Goal: Task Accomplishment & Management: Complete application form

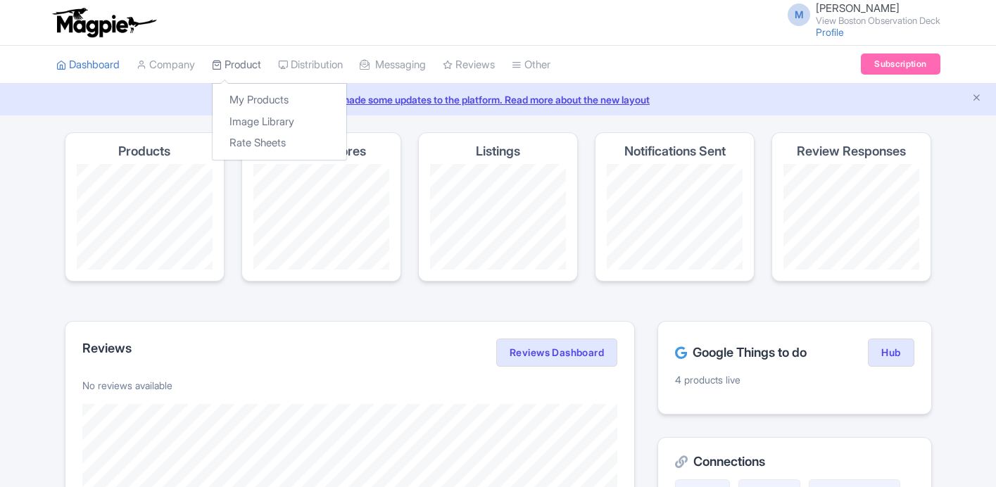
scroll to position [18, 0]
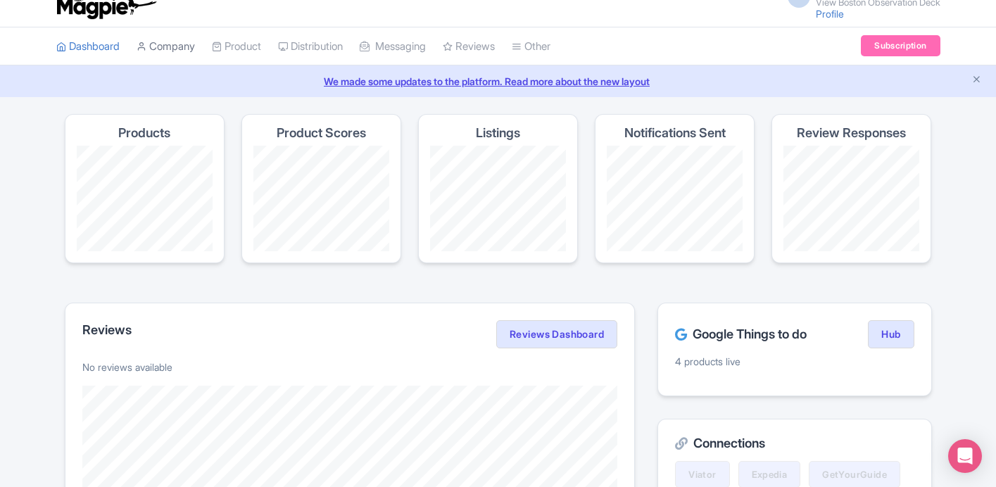
click at [183, 54] on link "Company" at bounding box center [166, 46] width 58 height 39
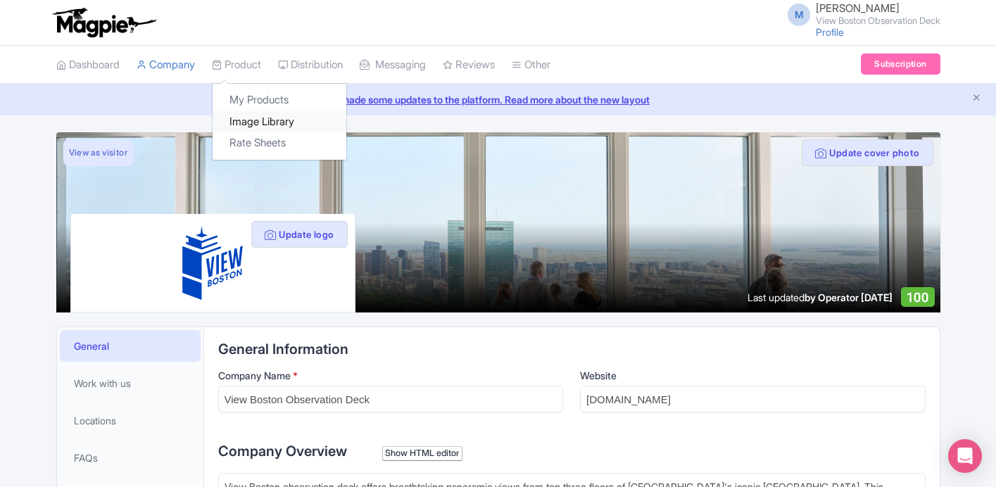
click at [264, 117] on link "Image Library" at bounding box center [280, 122] width 134 height 22
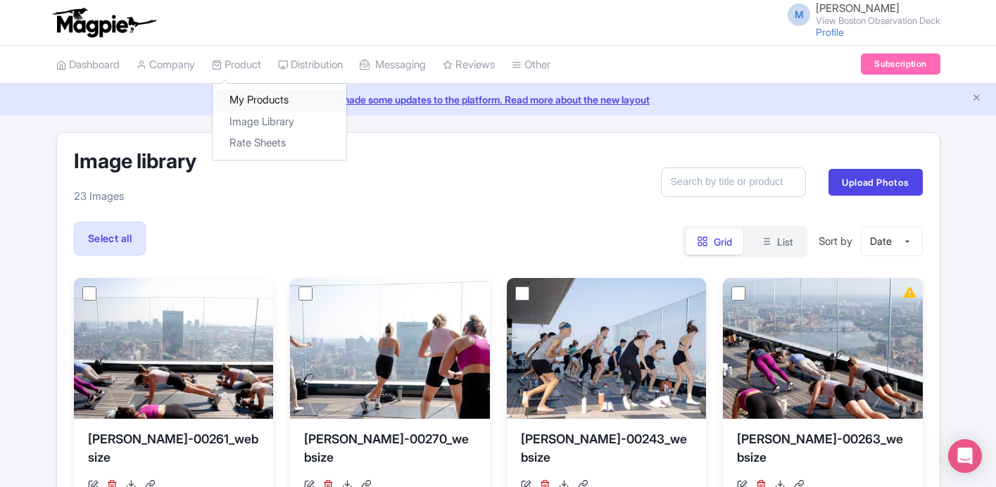
click at [258, 96] on link "My Products" at bounding box center [280, 100] width 134 height 22
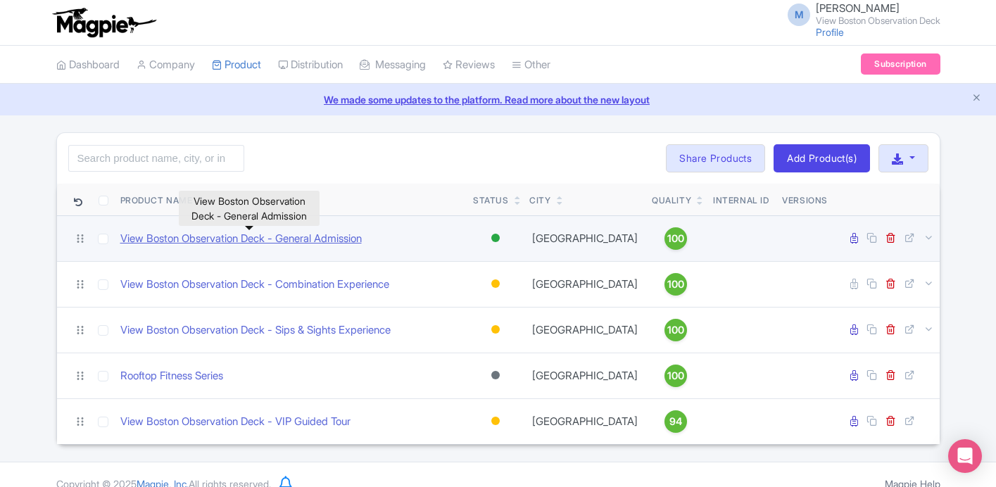
click at [303, 239] on link "View Boston Observation Deck - General Admission" at bounding box center [241, 239] width 242 height 16
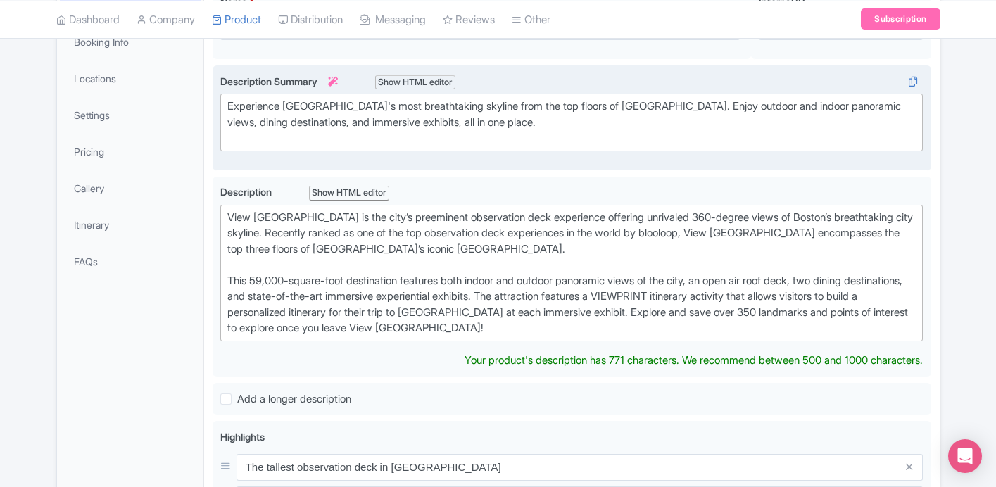
scroll to position [137, 0]
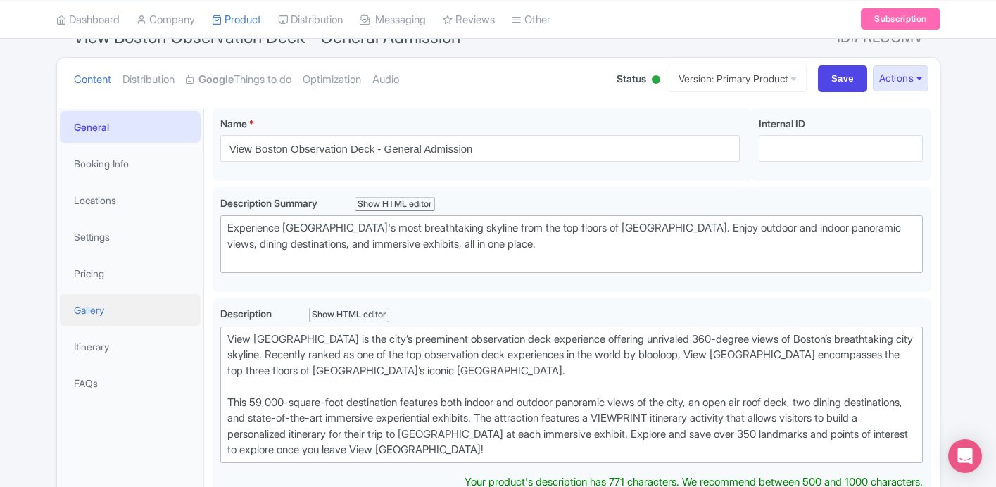
click at [109, 310] on link "Gallery" at bounding box center [130, 310] width 141 height 32
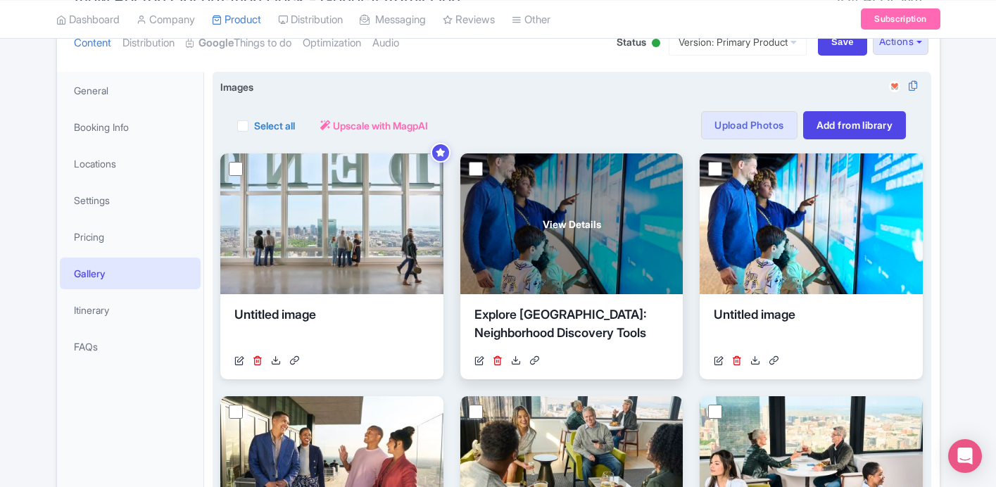
scroll to position [0, 0]
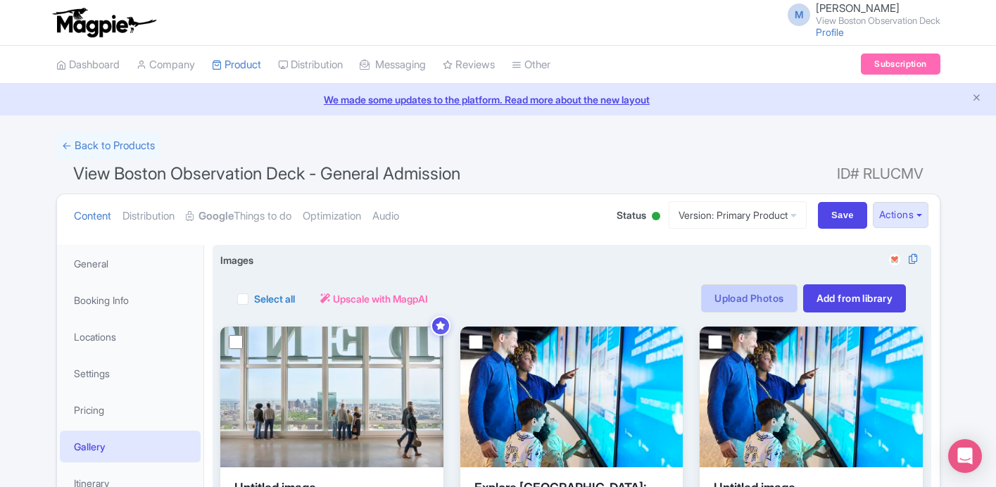
click at [758, 296] on link "Upload Photos" at bounding box center [749, 298] width 96 height 28
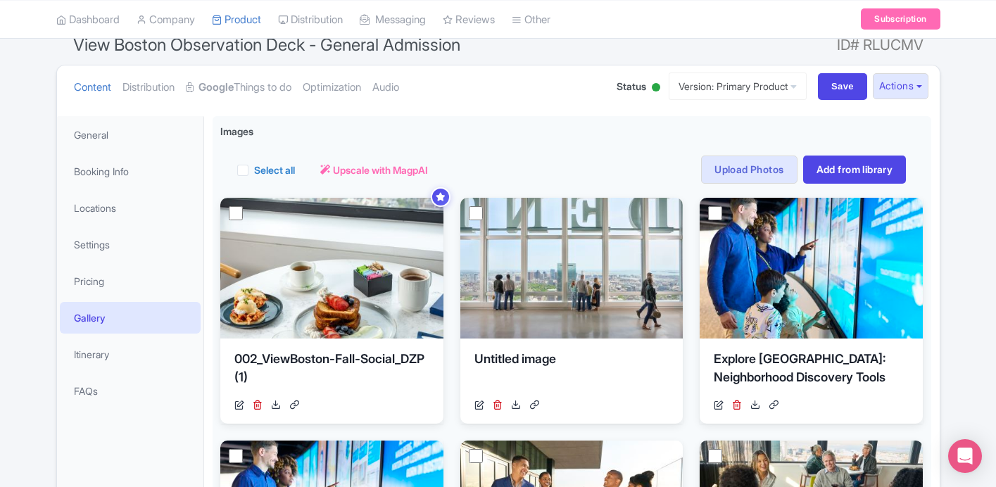
scroll to position [131, 0]
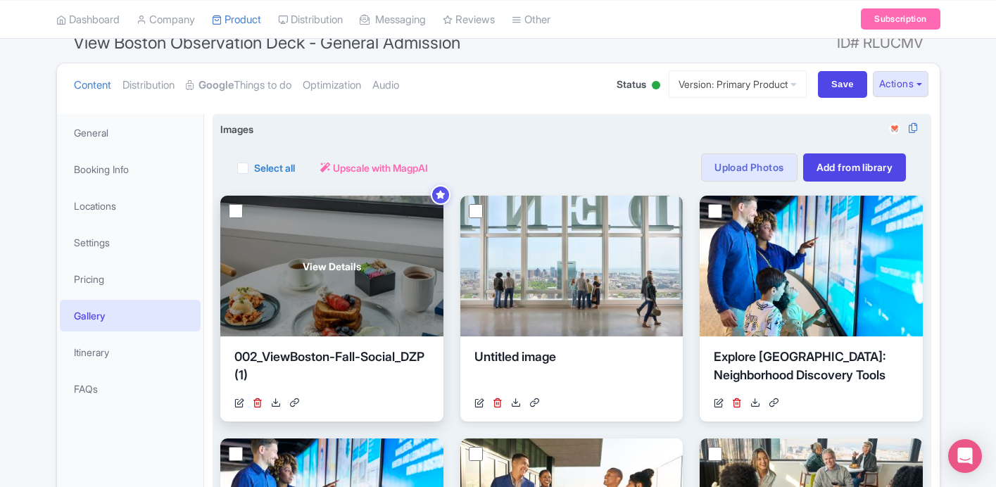
click at [381, 263] on div "View Details" at bounding box center [331, 266] width 223 height 141
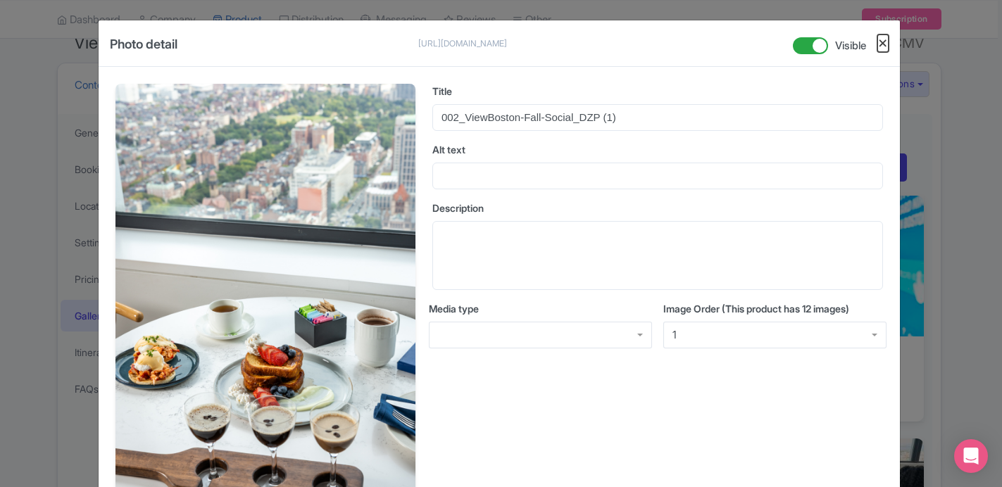
click at [879, 43] on button "Close" at bounding box center [882, 44] width 11 height 18
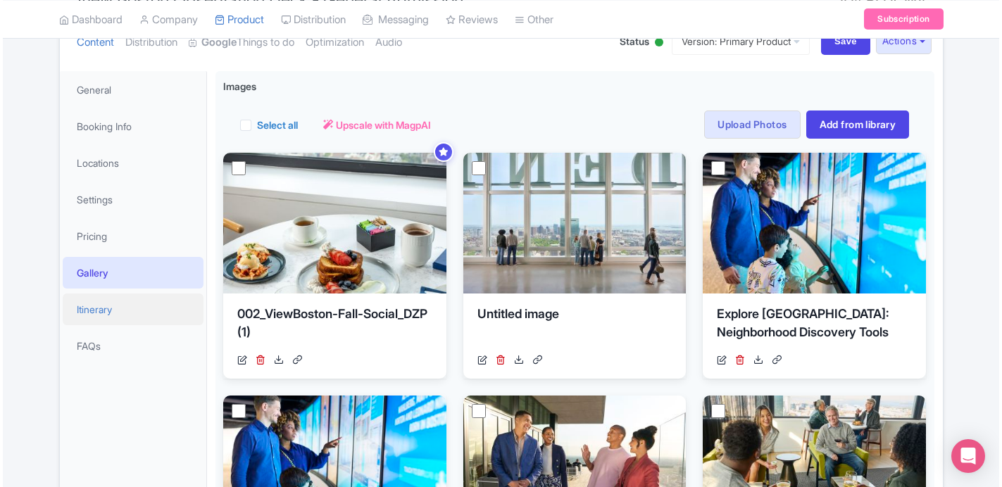
scroll to position [173, 0]
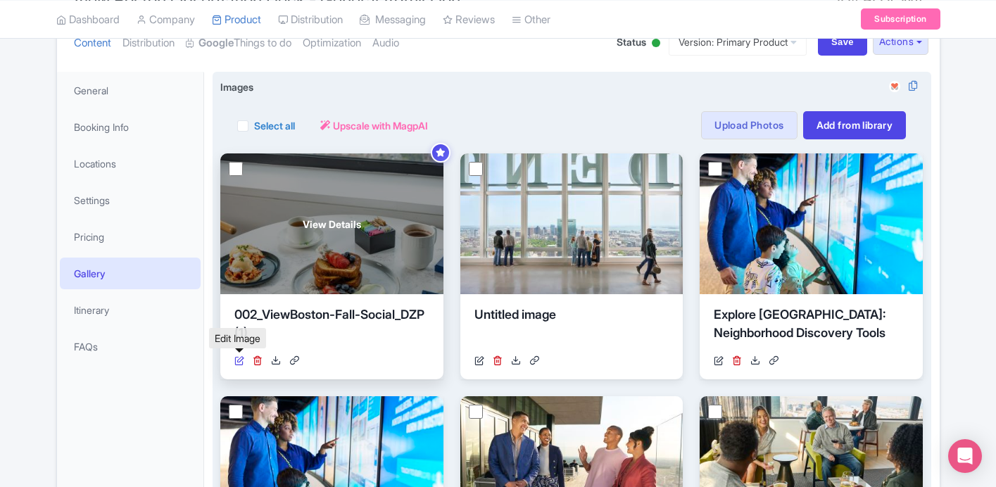
click at [239, 363] on icon at bounding box center [239, 361] width 10 height 10
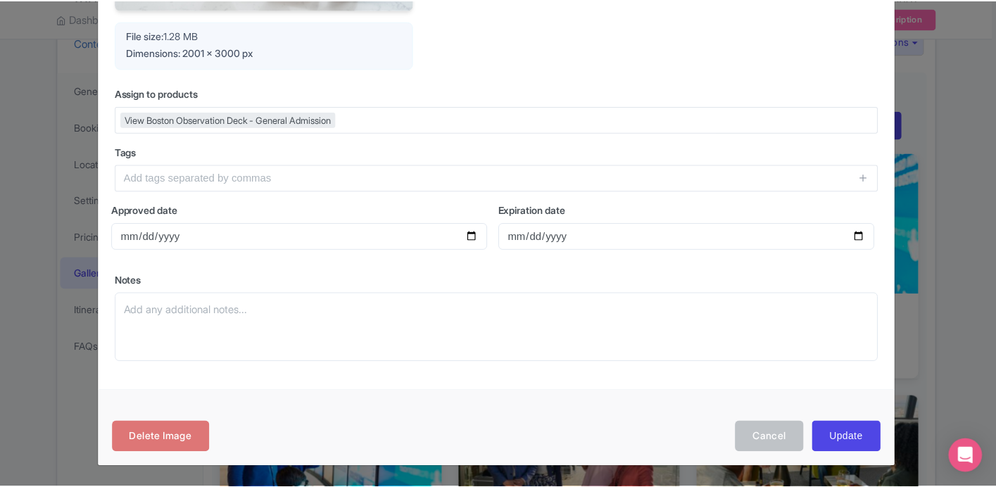
scroll to position [508, 0]
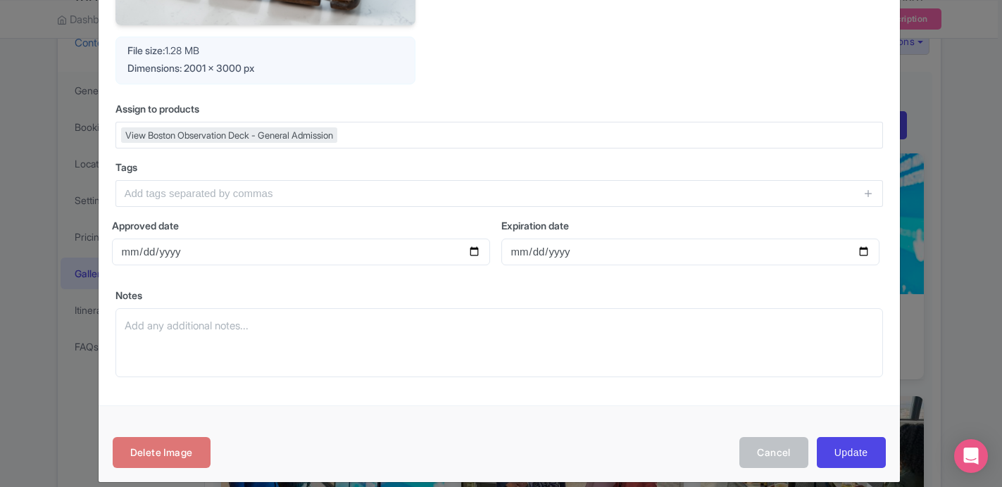
click at [35, 116] on div "Photo detail https://res.cloudinary.com/hfyvkoyi1/image/upload/v1759406297/002_…" at bounding box center [501, 243] width 1002 height 487
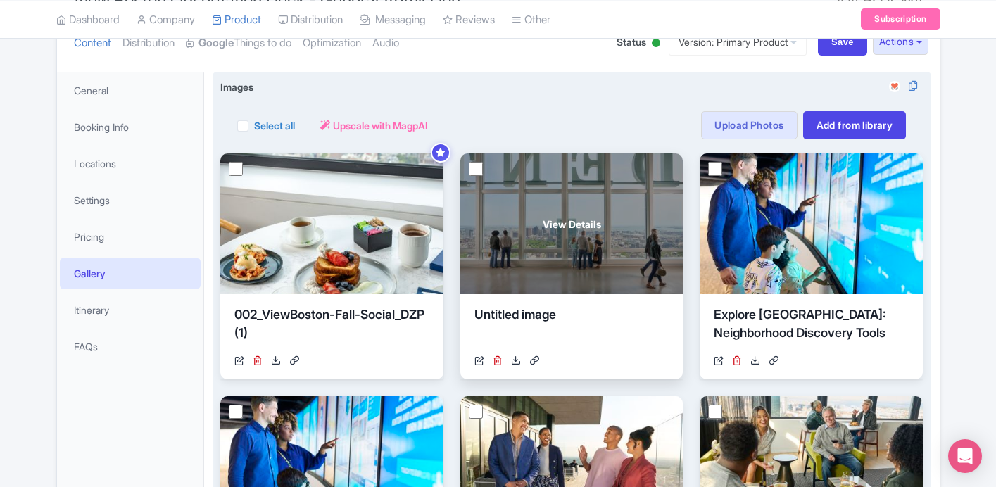
click at [543, 227] on span "View Details" at bounding box center [572, 224] width 58 height 15
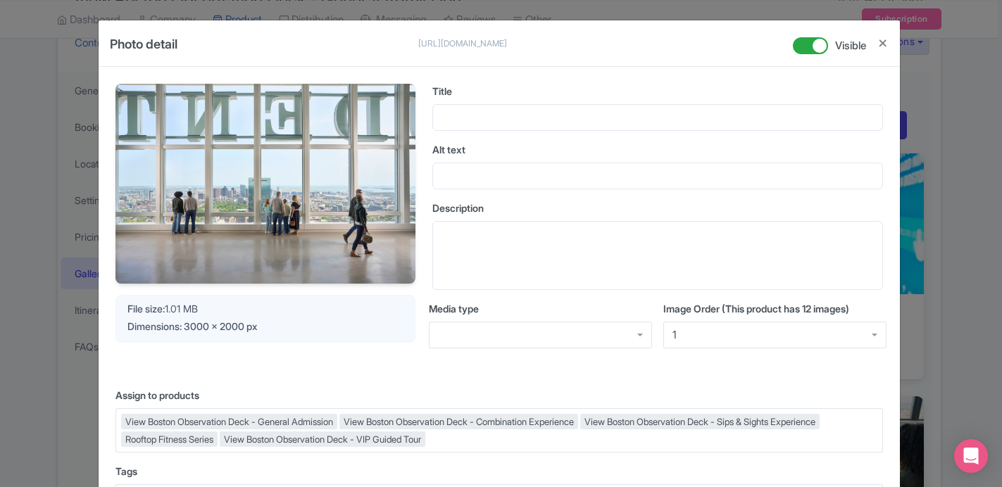
click at [926, 81] on div "Photo detail https://res.cloudinary.com/hfyvkoyi1/image/upload/v1687370735/qha3…" at bounding box center [501, 243] width 1002 height 487
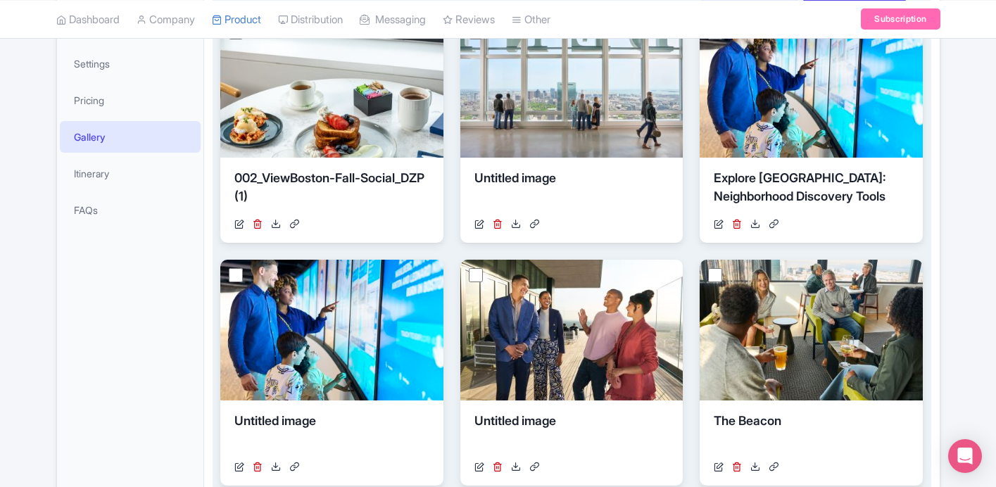
scroll to position [312, 0]
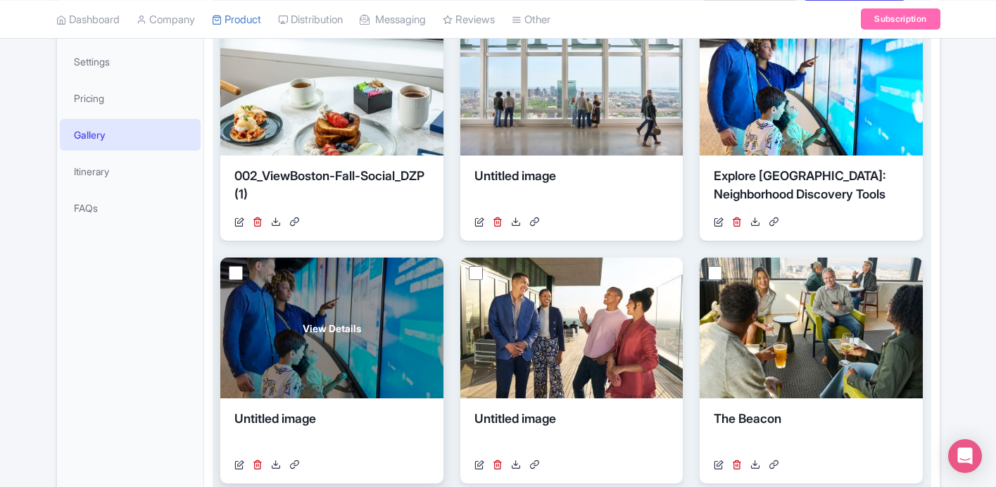
click at [323, 368] on div "View Details" at bounding box center [331, 328] width 223 height 141
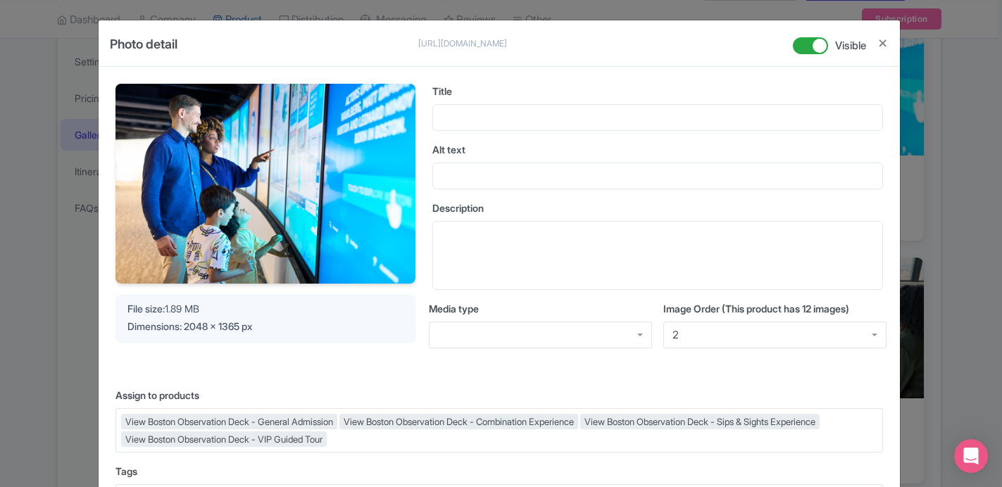
click at [931, 276] on div "Photo detail https://res.cloudinary.com/hfyvkoyi1/image/upload/v1685482365/ozoq…" at bounding box center [501, 243] width 1002 height 487
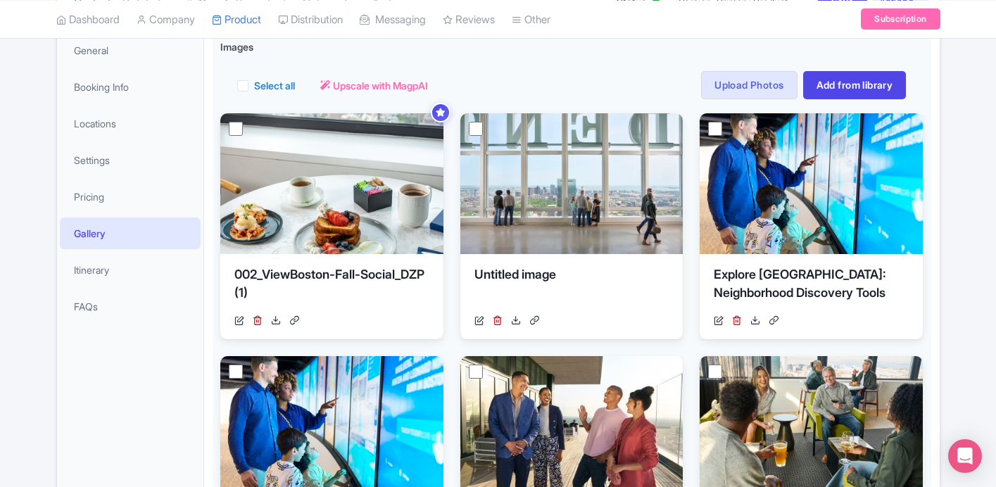
scroll to position [214, 0]
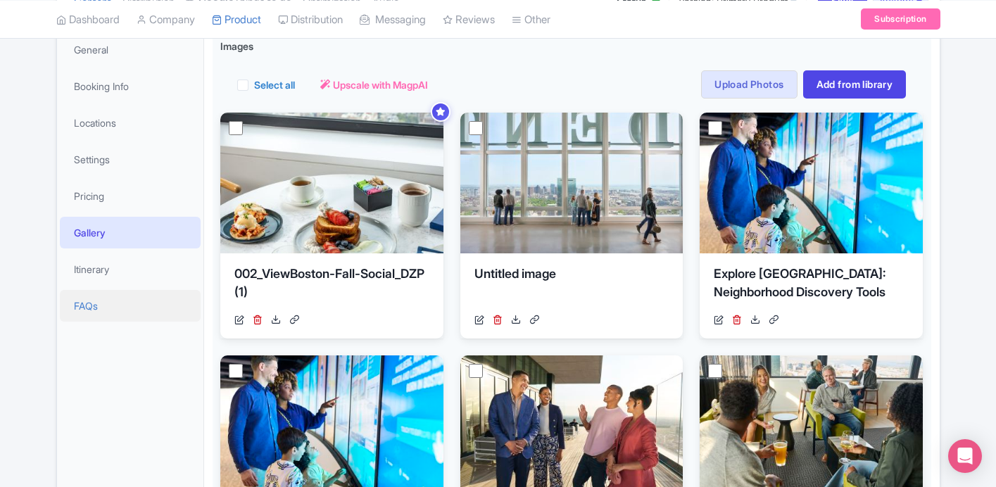
click at [104, 304] on link "FAQs" at bounding box center [130, 306] width 141 height 32
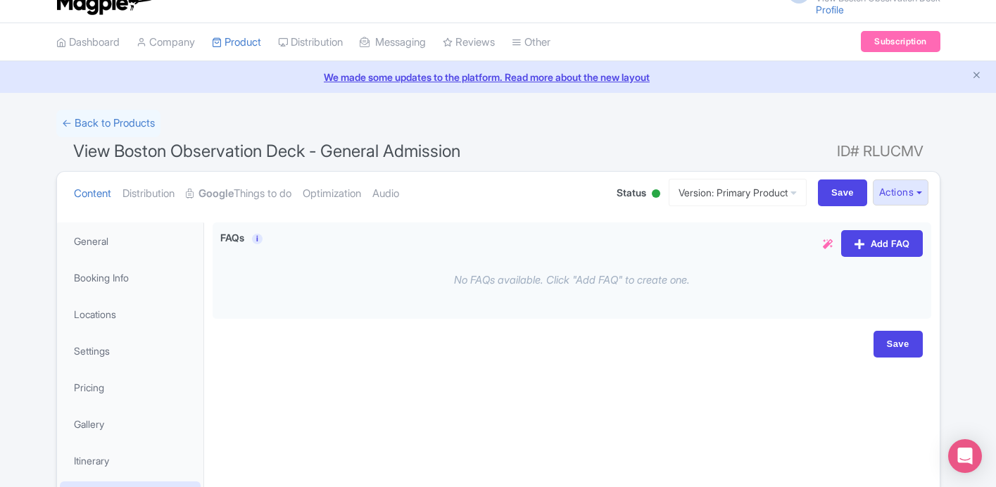
scroll to position [0, 0]
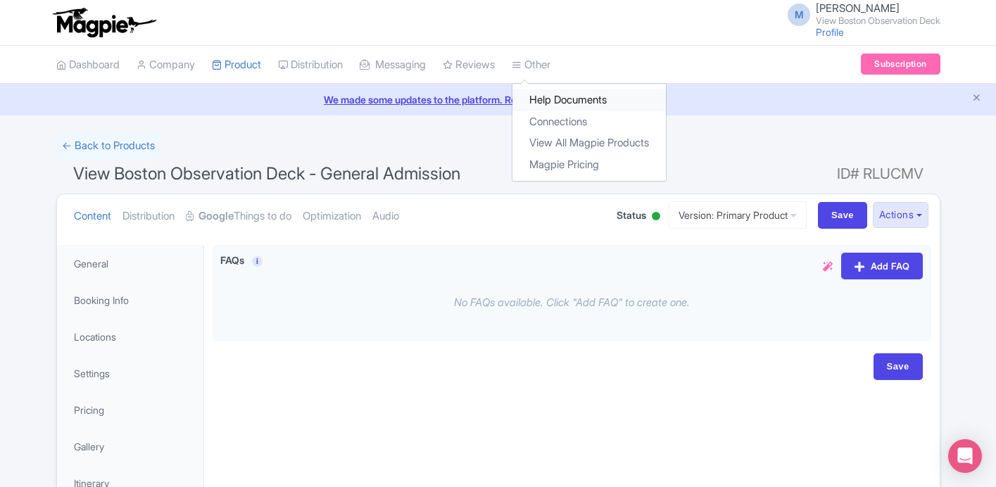
click at [564, 96] on link "Help Documents" at bounding box center [590, 100] width 154 height 22
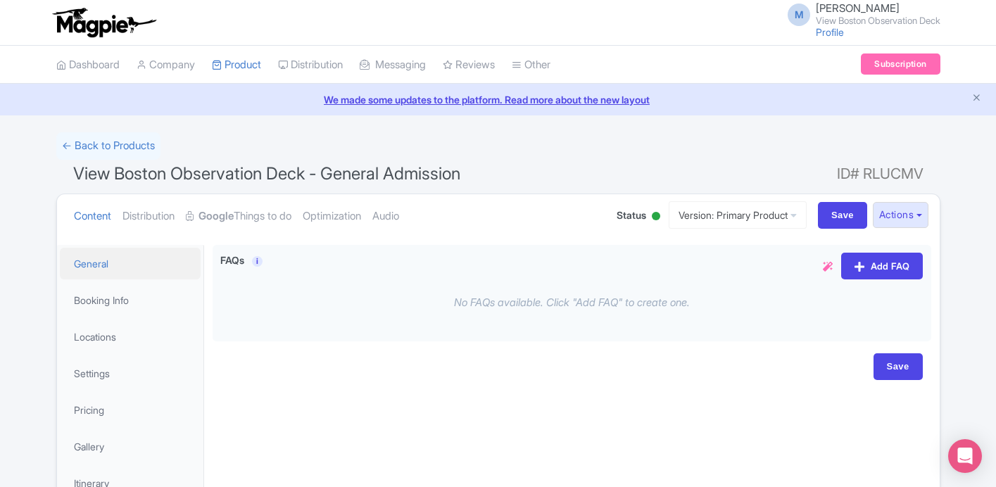
click at [130, 261] on link "General" at bounding box center [130, 264] width 141 height 32
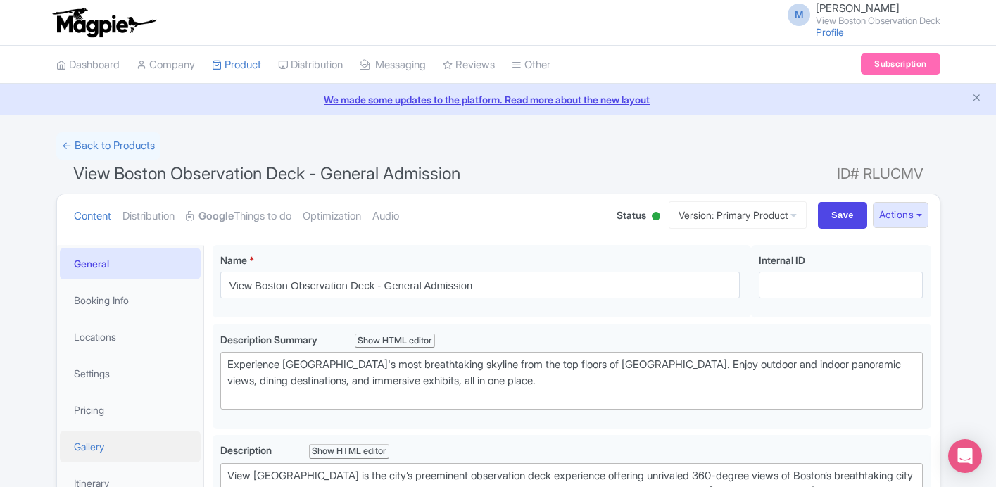
click at [90, 443] on link "Gallery" at bounding box center [130, 447] width 141 height 32
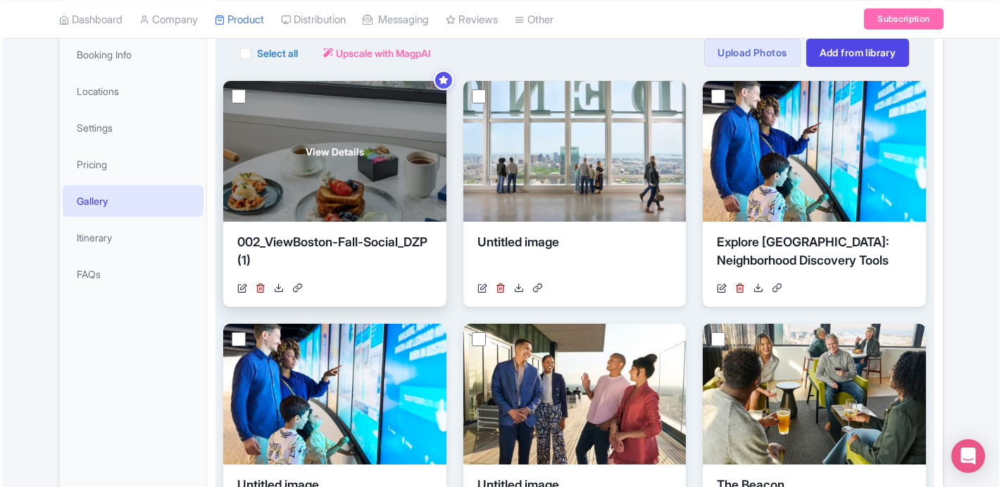
scroll to position [231, 0]
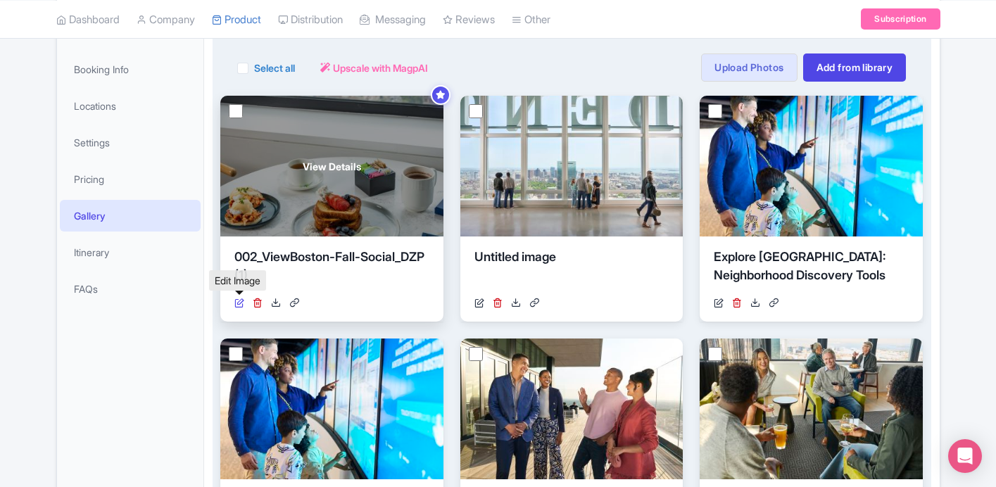
click at [242, 302] on icon at bounding box center [239, 303] width 10 height 10
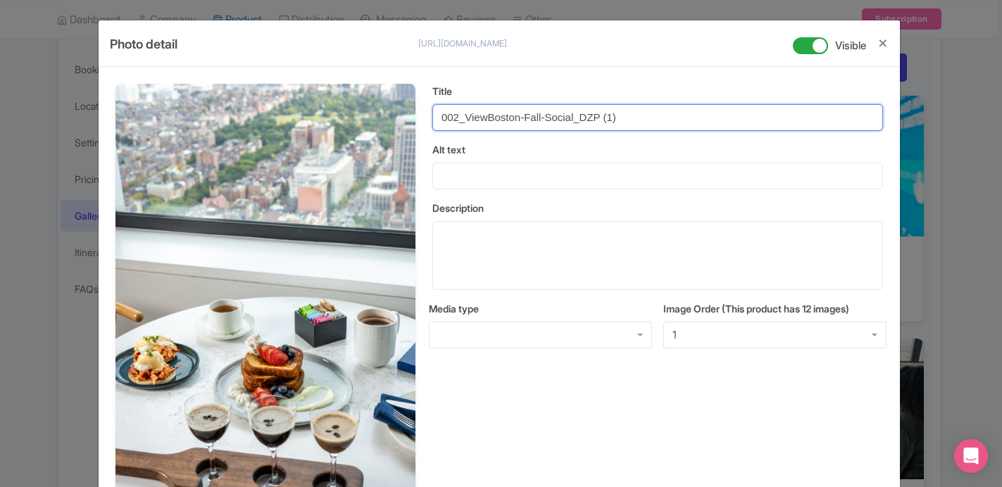
click at [500, 111] on input "002_ViewBoston-Fall-Social_DZP (1)" at bounding box center [657, 117] width 451 height 27
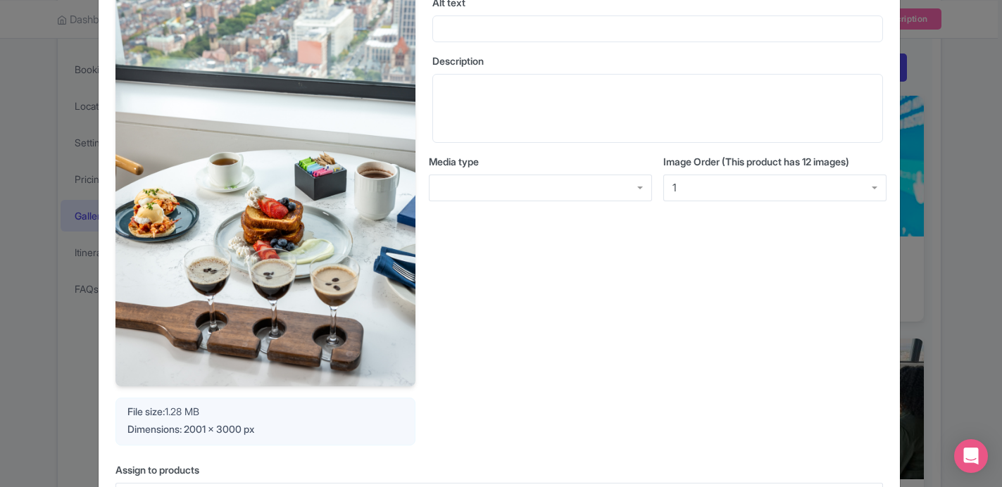
scroll to position [164, 0]
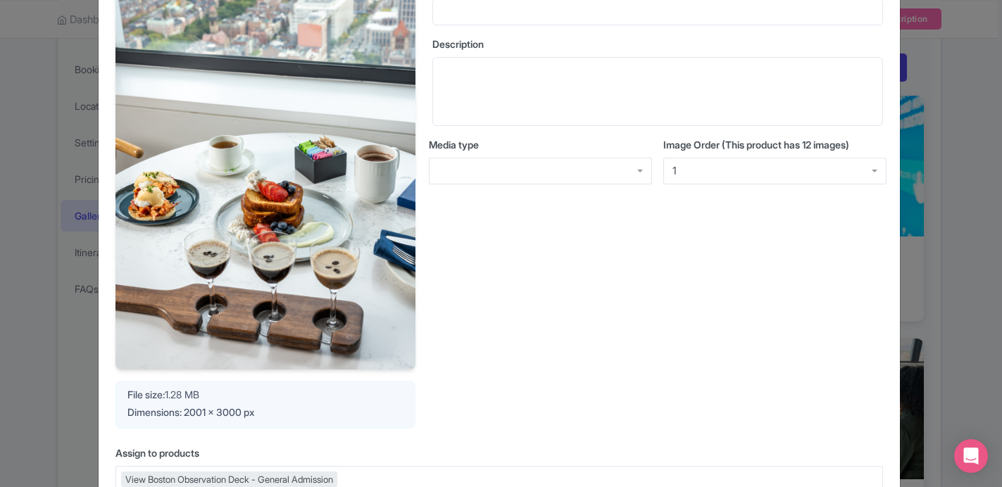
type input "Brunch at View [GEOGRAPHIC_DATA]"
click at [595, 170] on div at bounding box center [540, 171] width 223 height 27
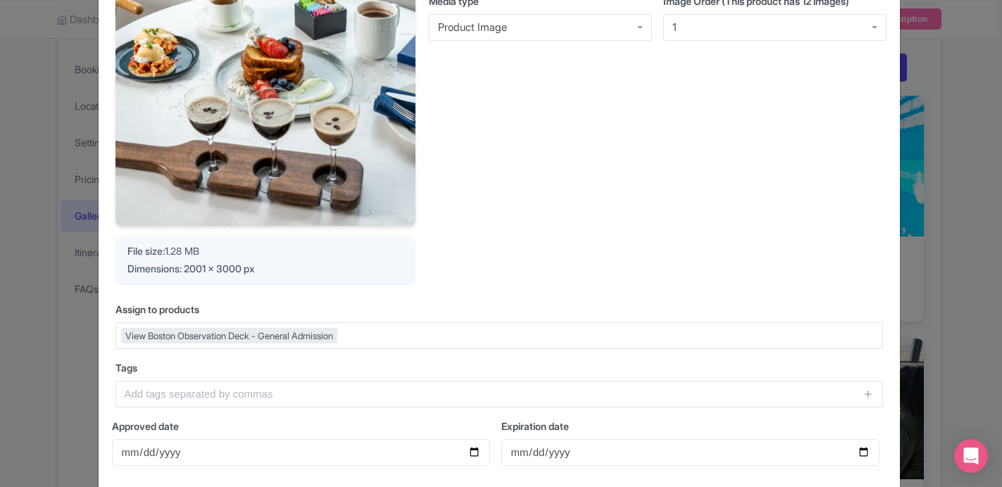
scroll to position [524, 0]
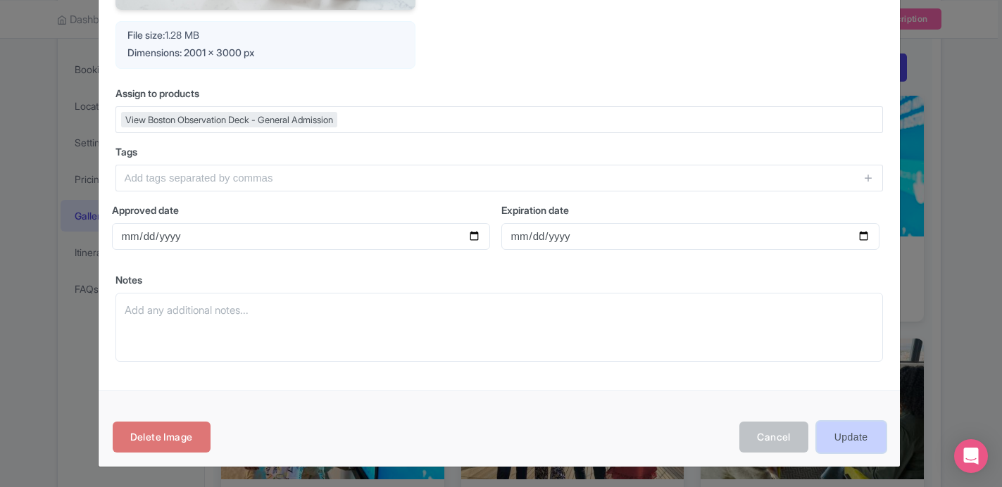
click at [843, 440] on input "Update" at bounding box center [851, 438] width 69 height 32
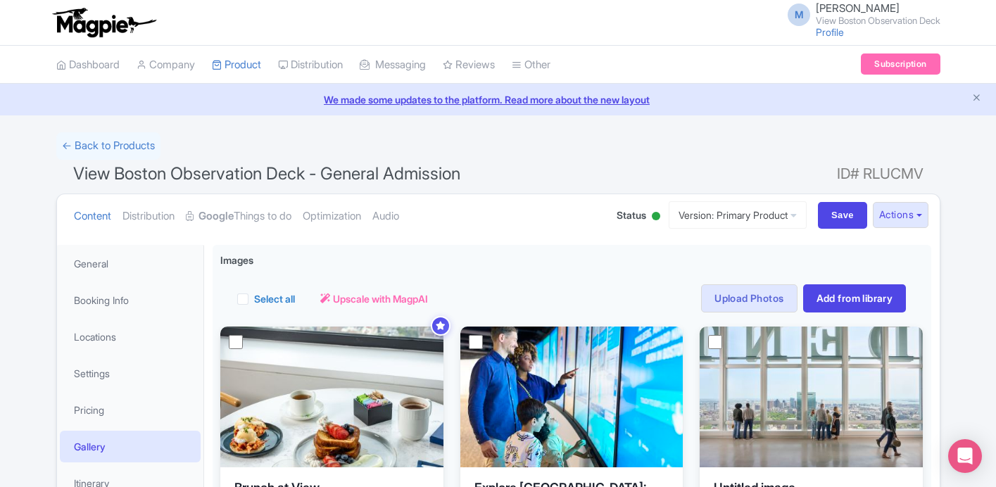
click at [825, 19] on small "View Boston Observation Deck" at bounding box center [878, 20] width 125 height 9
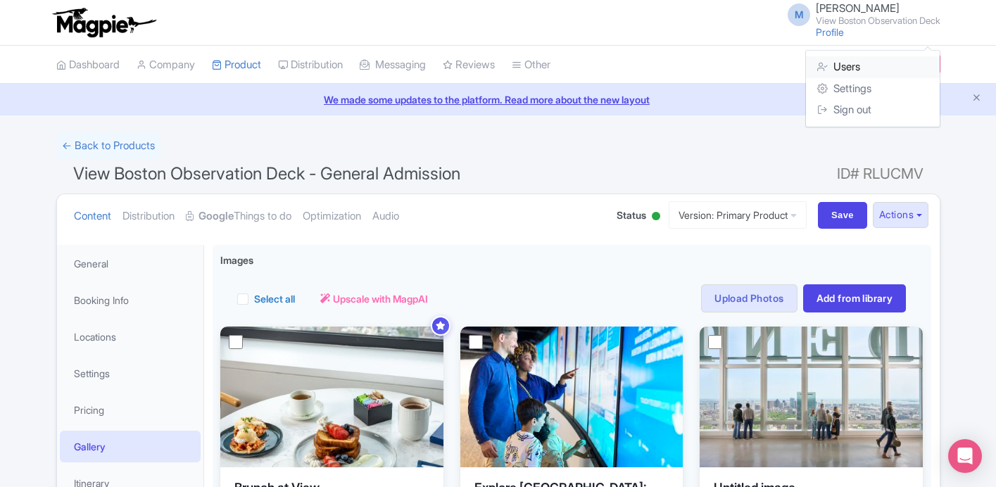
click at [834, 65] on link "Users" at bounding box center [873, 67] width 134 height 22
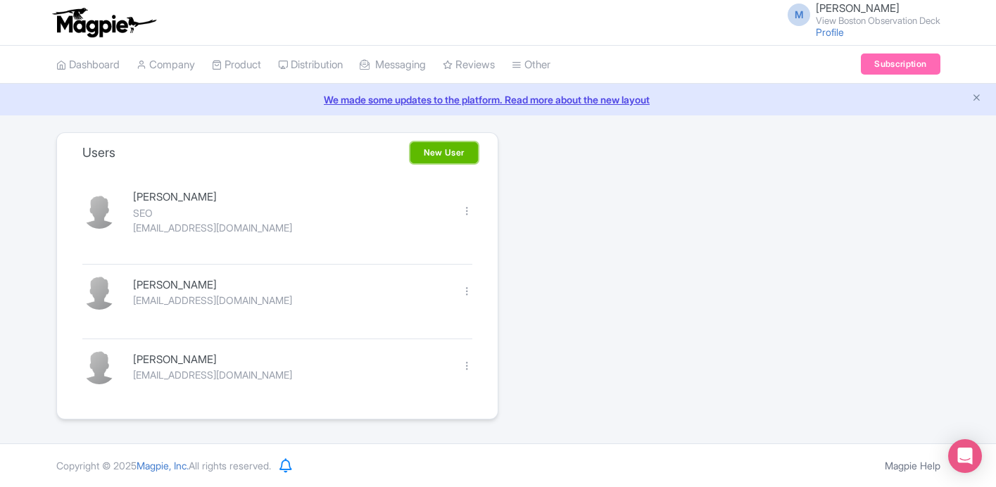
click at [444, 149] on link "New User" at bounding box center [445, 152] width 68 height 21
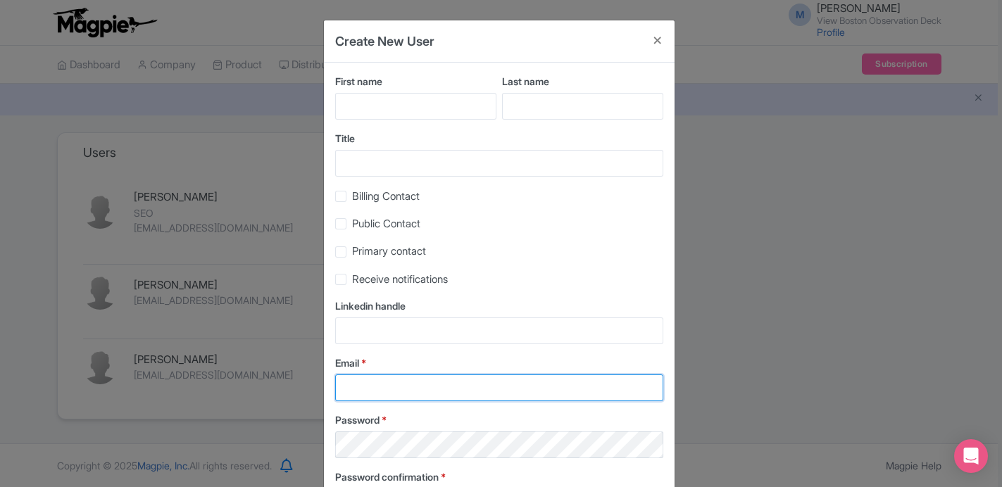
type input "mfinn@legends.net"
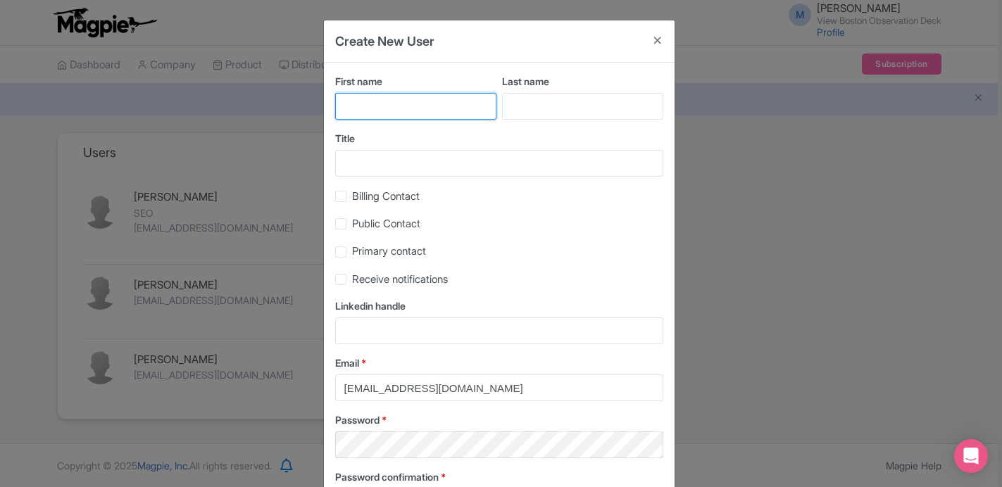
click at [430, 106] on input "First name" at bounding box center [415, 106] width 161 height 27
type input "Alex"
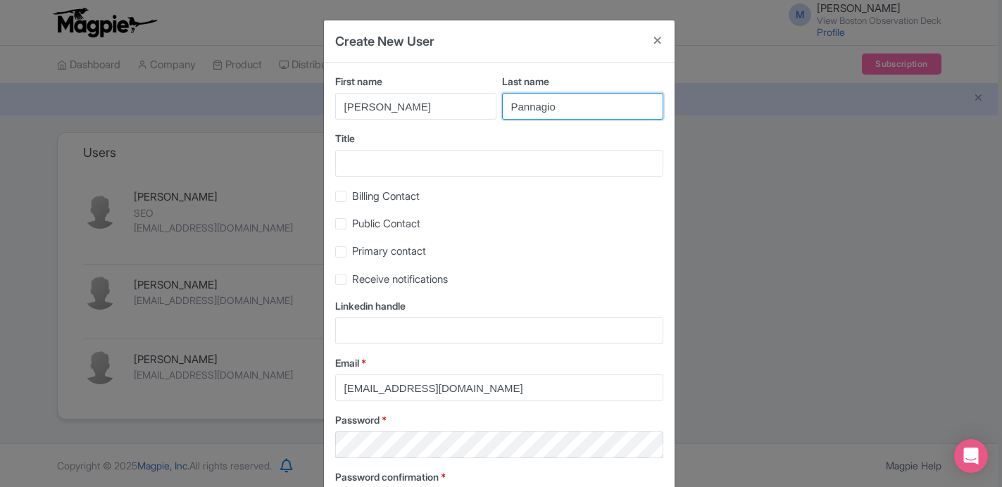
click at [527, 109] on input "Pannagio" at bounding box center [582, 106] width 161 height 27
click at [536, 108] on input "Panagio" at bounding box center [582, 106] width 161 height 27
type input "Panaggio"
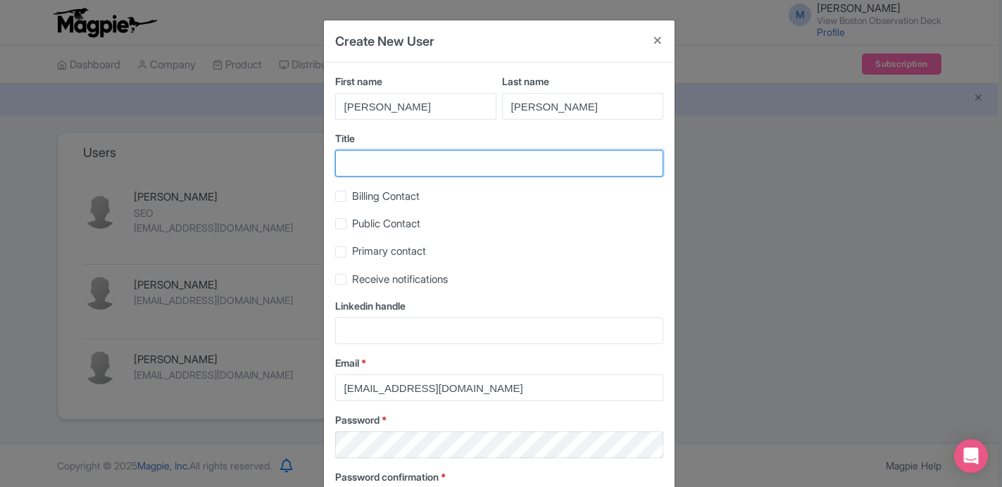
click at [465, 162] on input "Title" at bounding box center [499, 163] width 328 height 27
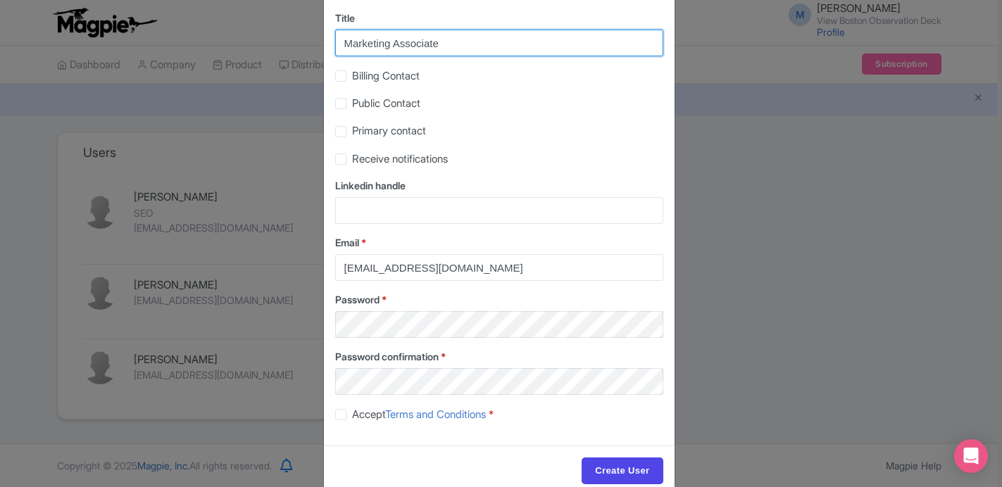
scroll to position [150, 0]
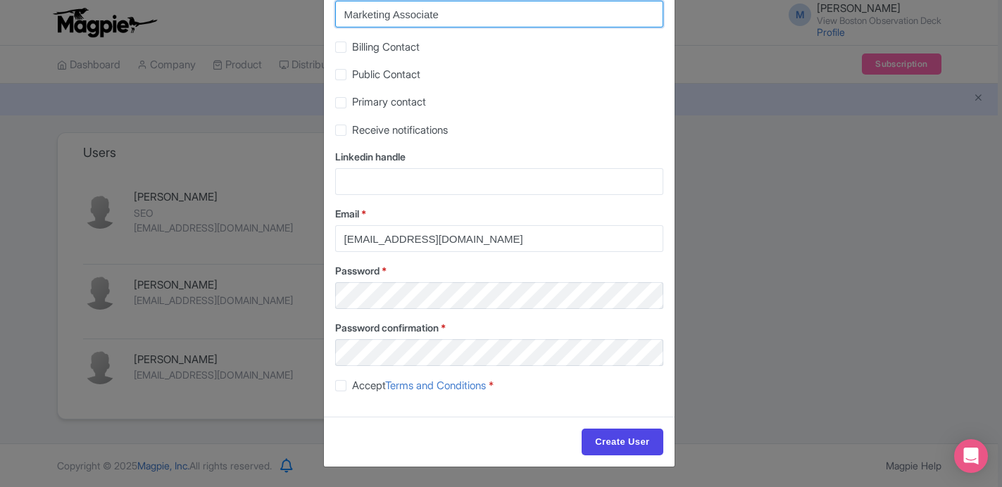
type input "Marketing Associate"
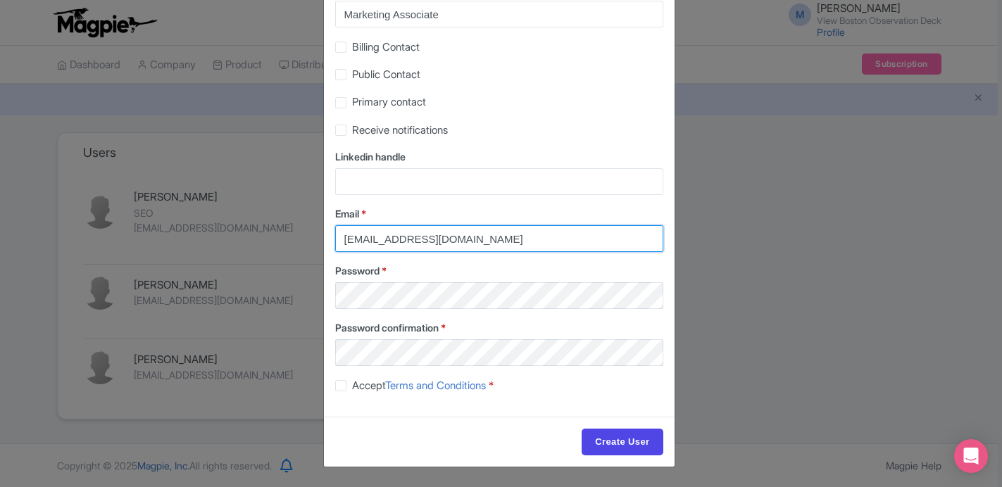
click at [387, 246] on input "mfinn@legends.net" at bounding box center [499, 238] width 328 height 27
paste input "apanaggio"
type input "apanaggio@legends.net"
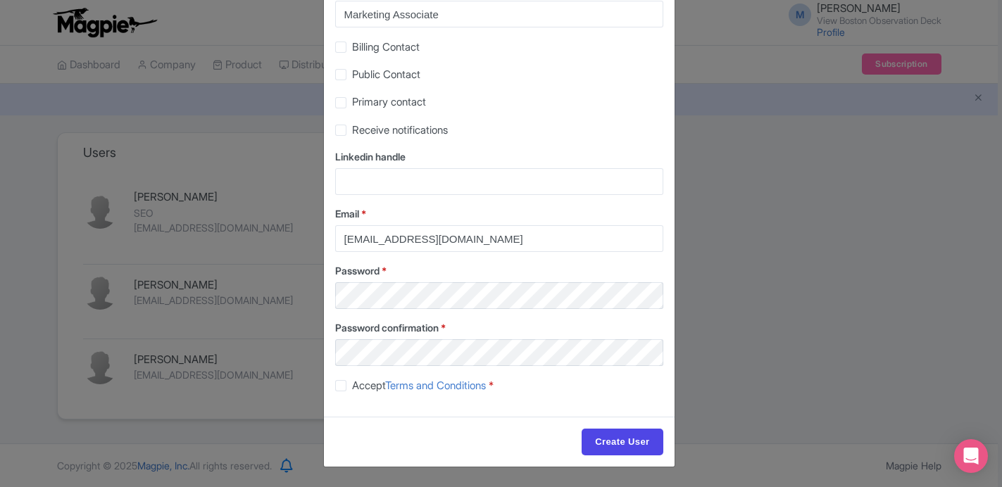
click at [600, 390] on div "Accept Terms and Conditions *" at bounding box center [499, 385] width 328 height 16
click at [361, 384] on span "Accept Terms and Conditions" at bounding box center [419, 385] width 134 height 13
click at [361, 384] on input "Accept Terms and Conditions *" at bounding box center [356, 381] width 9 height 9
checkbox input "true"
click at [608, 435] on input "Create User" at bounding box center [622, 442] width 81 height 27
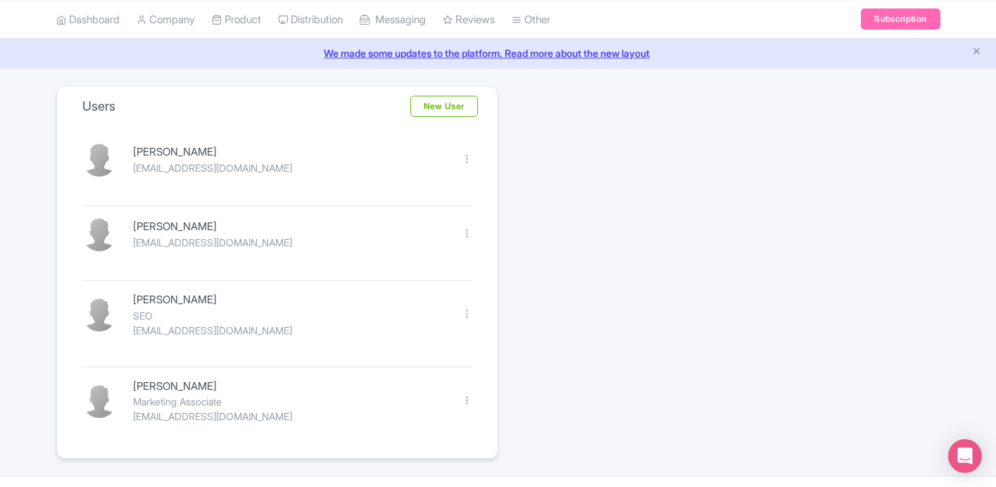
scroll to position [50, 0]
